Goal: Task Accomplishment & Management: Manage account settings

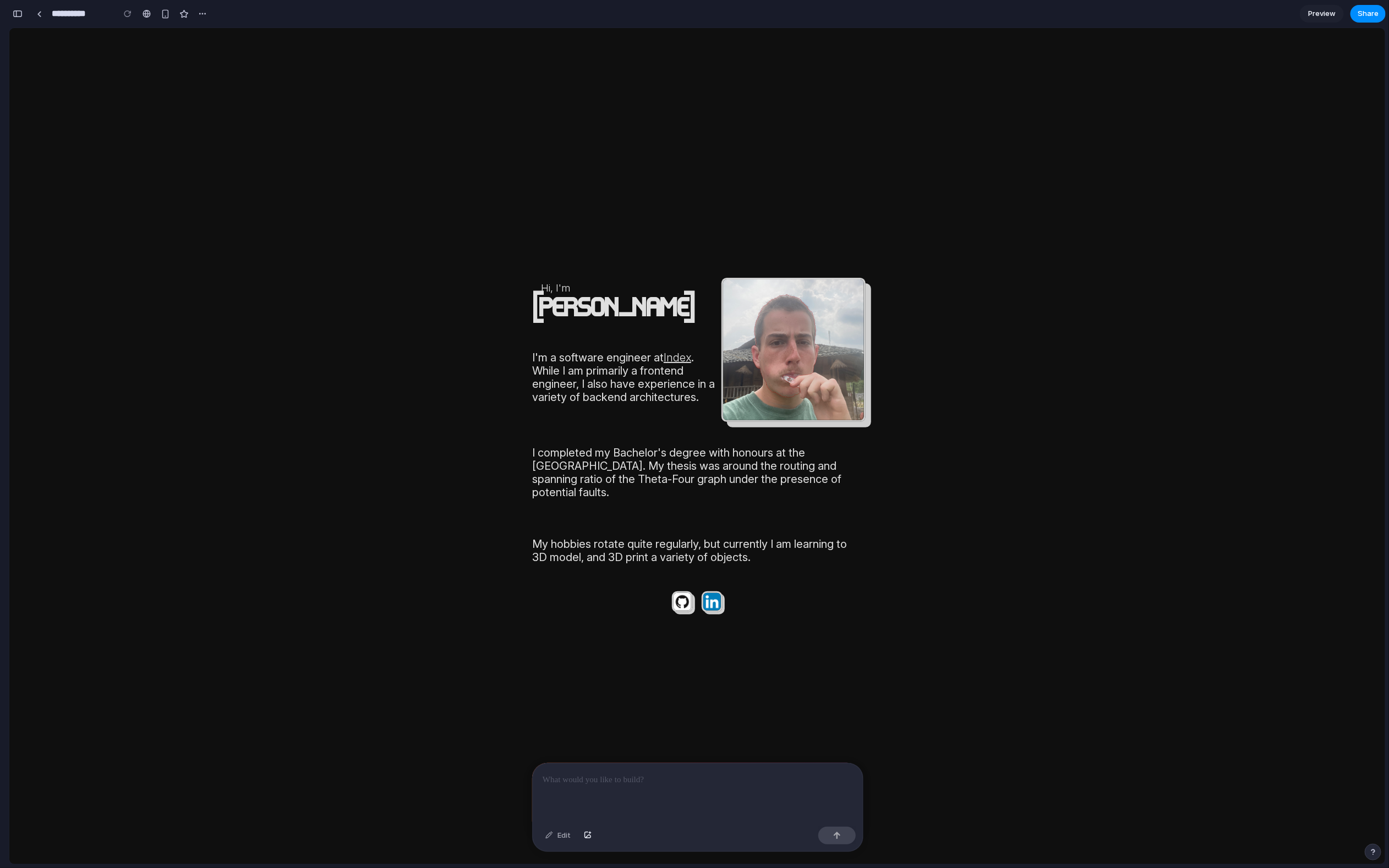
click at [710, 786] on p at bounding box center [698, 780] width 310 height 13
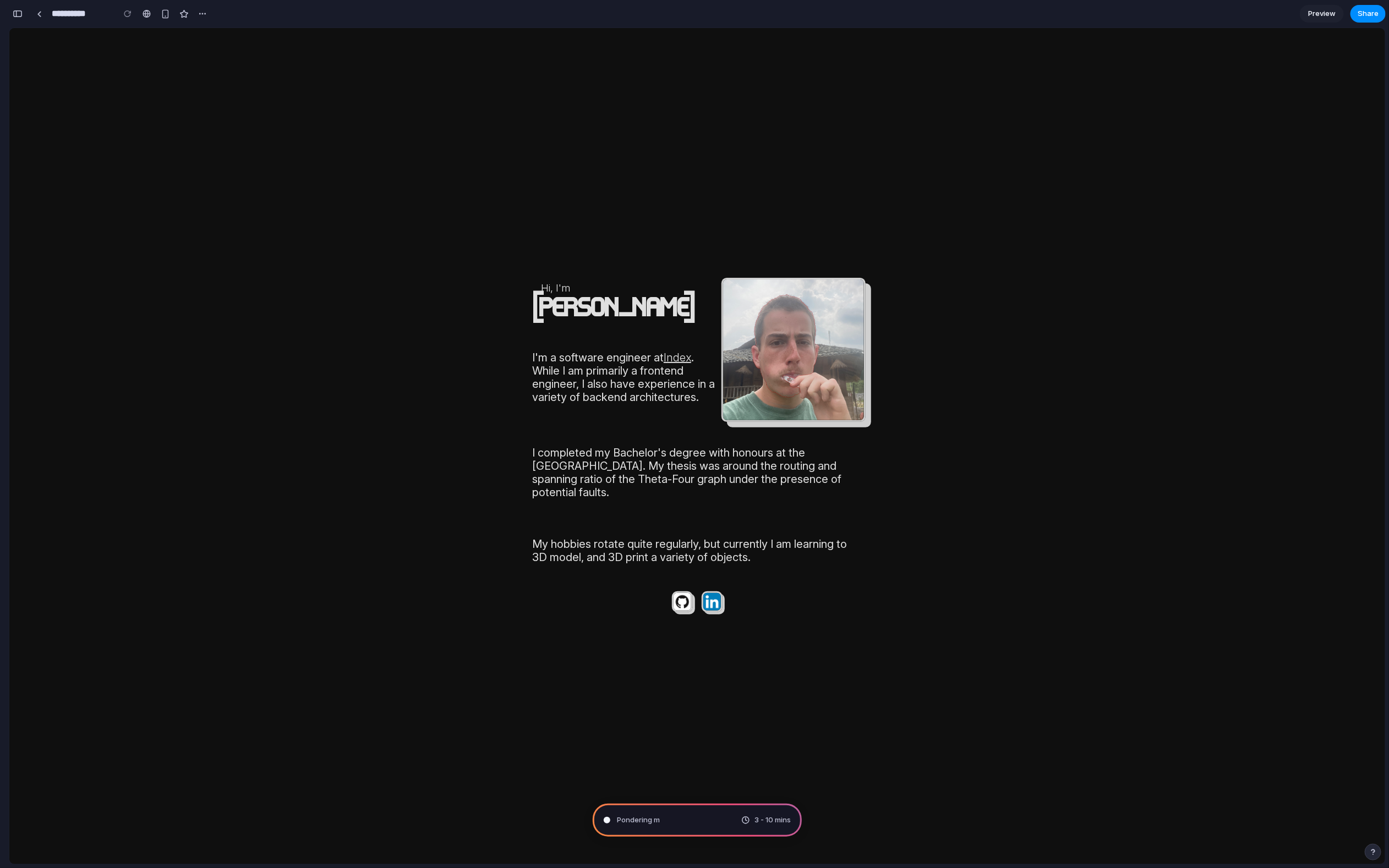
click at [667, 820] on div "Pondering m 3 - 10 mins" at bounding box center [697, 820] width 209 height 33
drag, startPoint x: 638, startPoint y: 824, endPoint x: 704, endPoint y: 824, distance: 66.0
click at [700, 824] on span "Pondering market opportuni" at bounding box center [666, 820] width 97 height 11
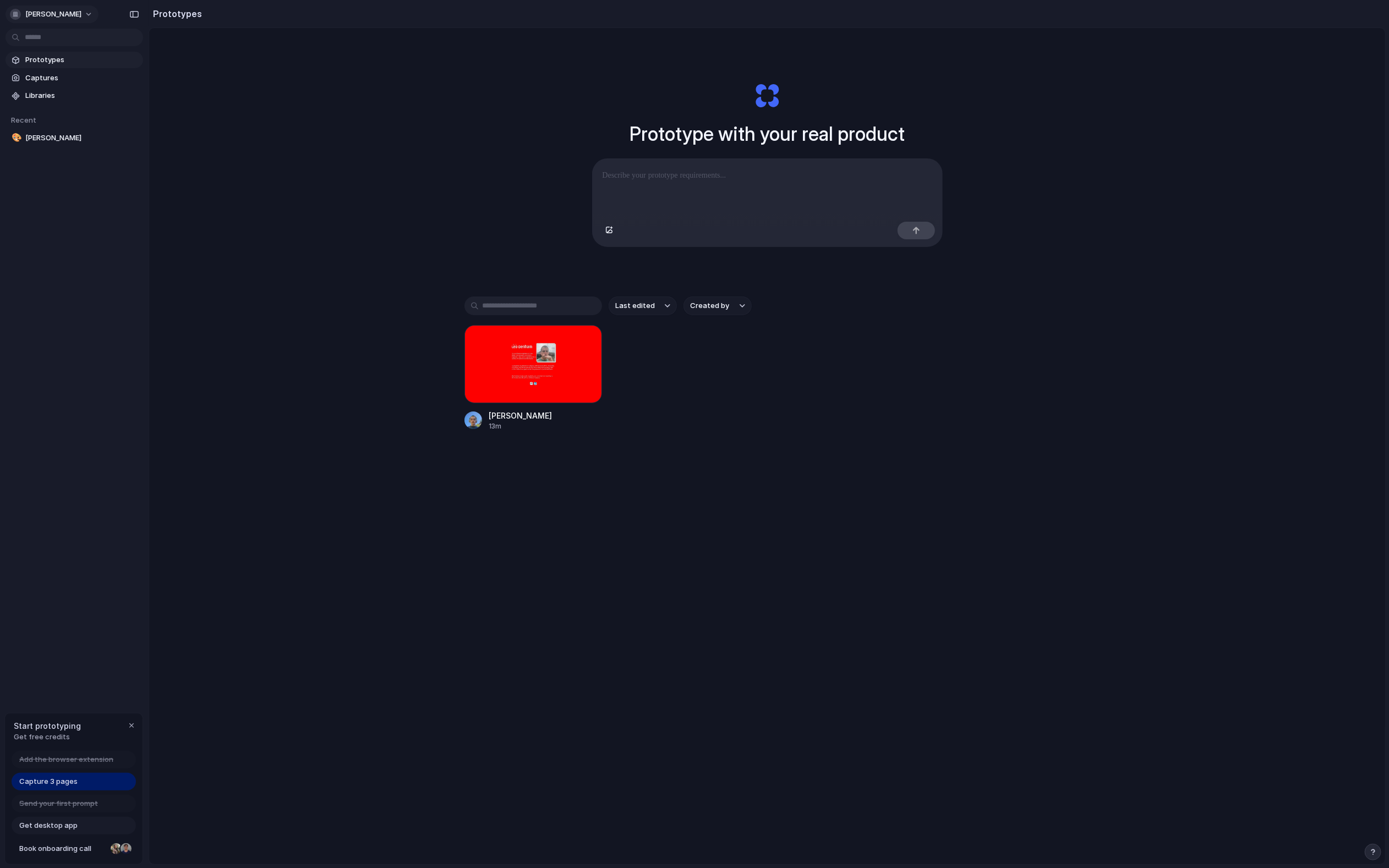
click at [51, 16] on span "[PERSON_NAME]" at bounding box center [53, 14] width 56 height 11
click at [53, 38] on li "Settings" at bounding box center [53, 39] width 91 height 18
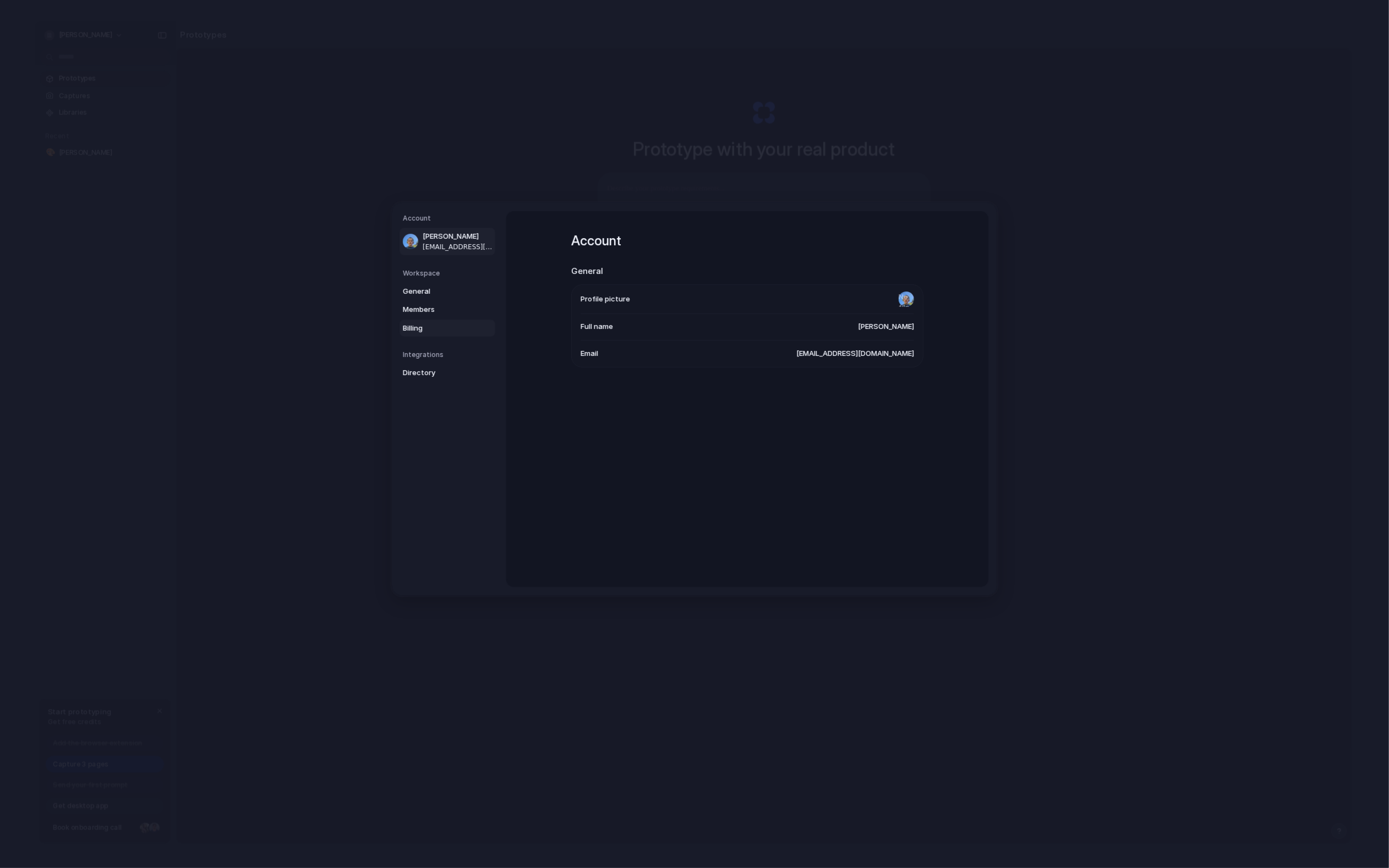
click at [435, 324] on span "Billing" at bounding box center [438, 328] width 70 height 11
click at [614, 409] on div at bounding box center [695, 420] width 220 height 28
click at [785, 469] on div "Upgrade to Pro for $20 USD per month to unlock unlimited prompts. Card Informat…" at bounding box center [747, 415] width 351 height 123
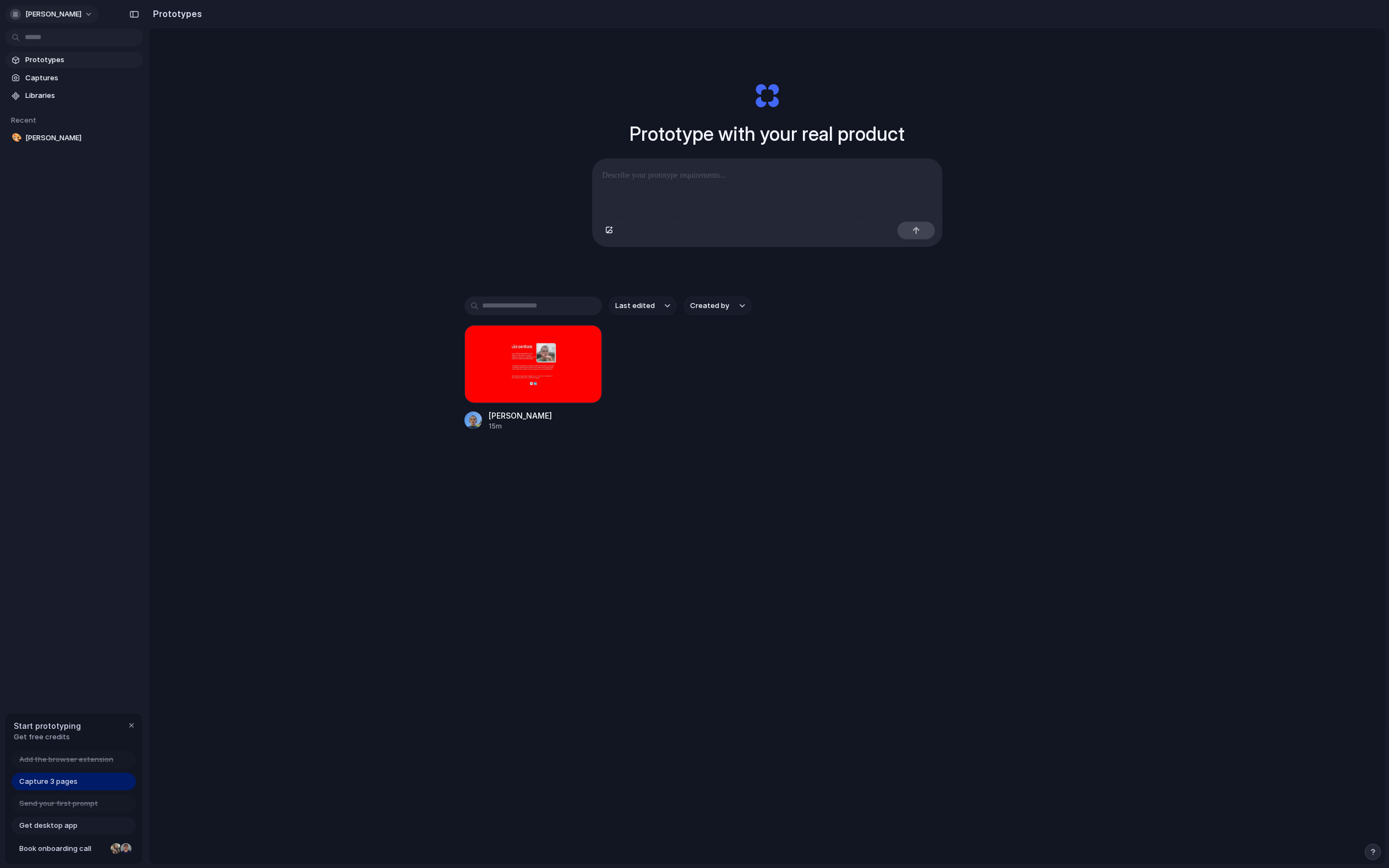
click at [60, 18] on button "[PERSON_NAME]" at bounding box center [52, 14] width 93 height 18
click at [73, 89] on li "Sign out" at bounding box center [53, 92] width 91 height 18
